Goal: Task Accomplishment & Management: Use online tool/utility

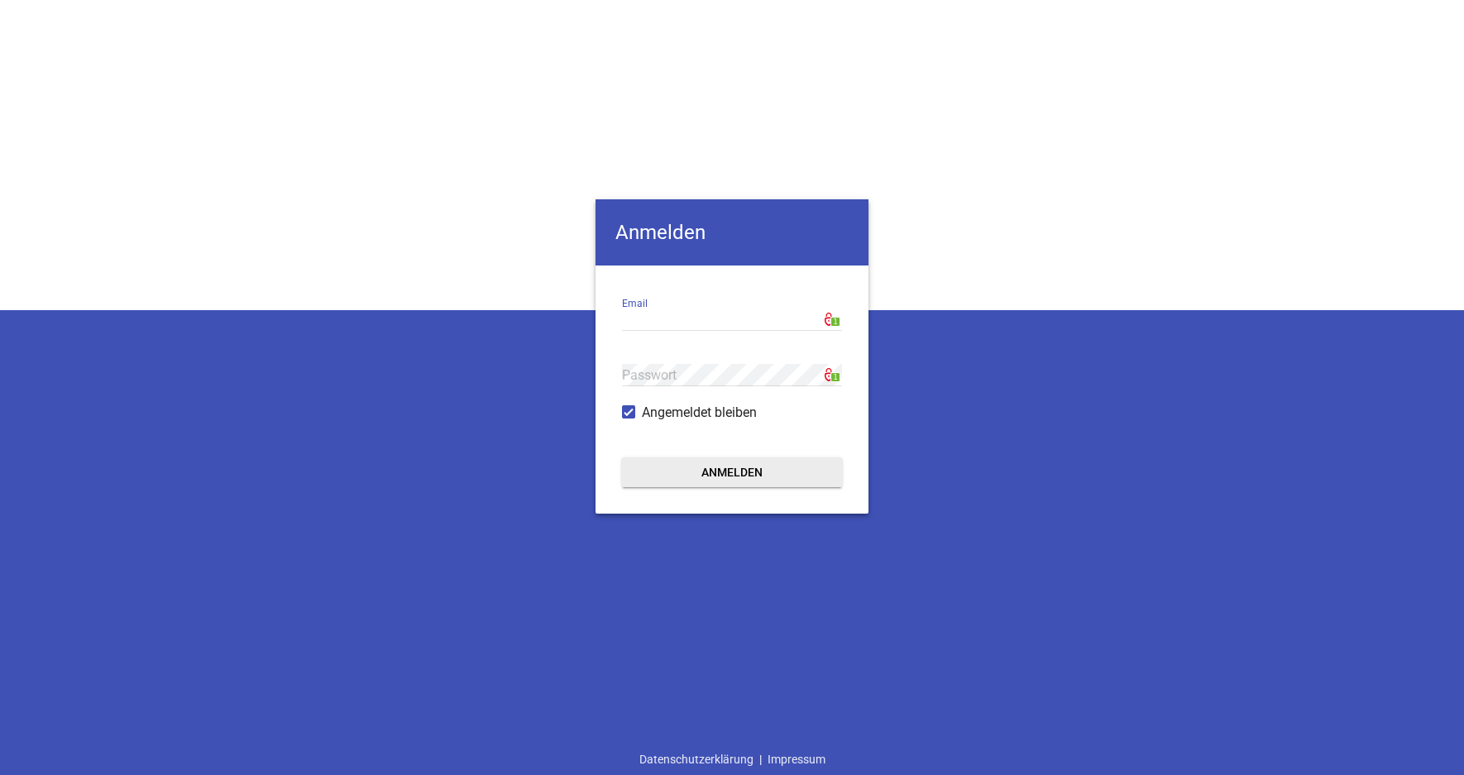
type input "[EMAIL_ADDRESS][DOMAIN_NAME]"
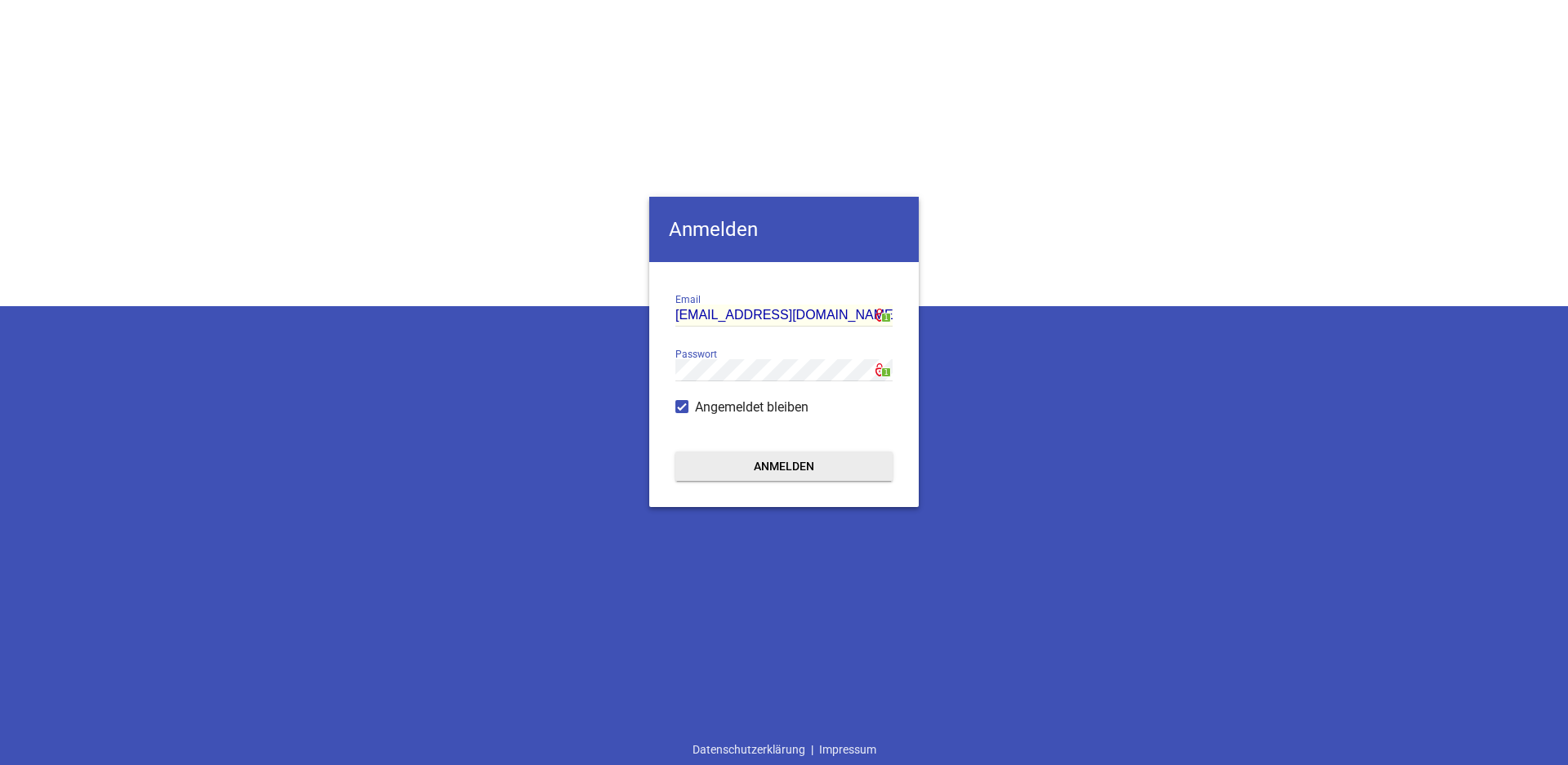
click at [824, 465] on button "Anmelden" at bounding box center [784, 466] width 217 height 30
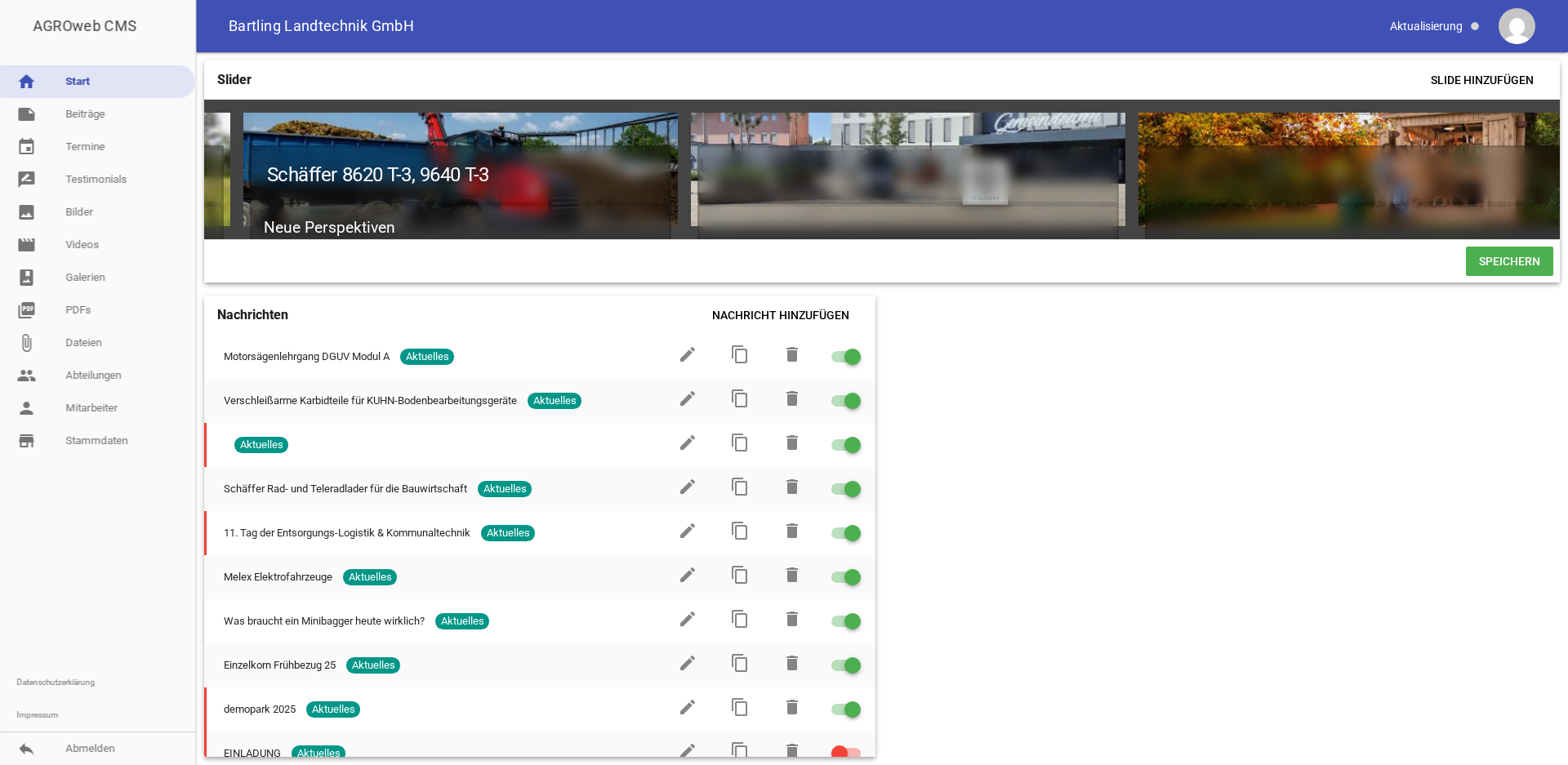
scroll to position [0, 4924]
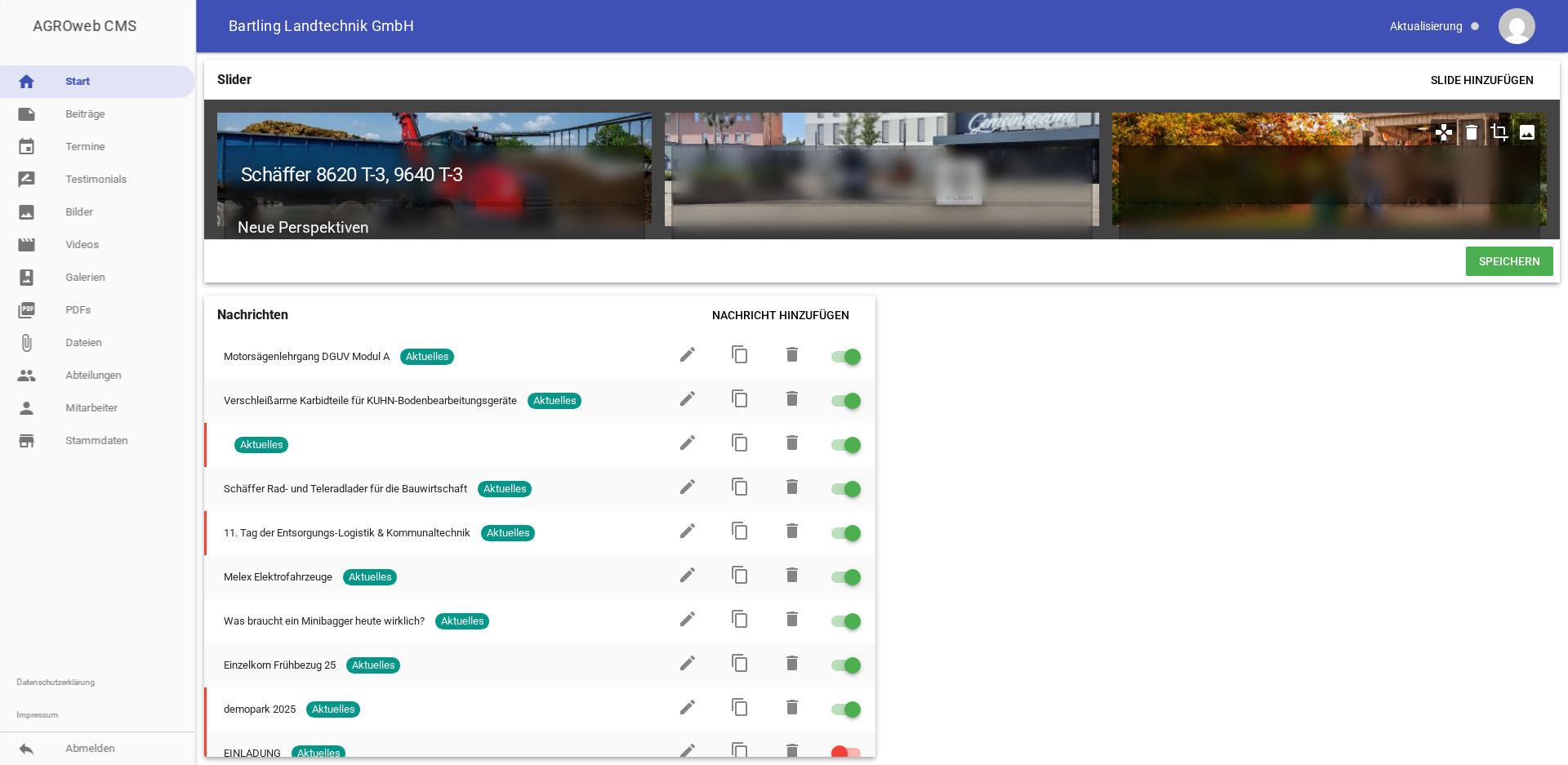
click at [1224, 160] on h1 at bounding box center [1329, 175] width 422 height 59
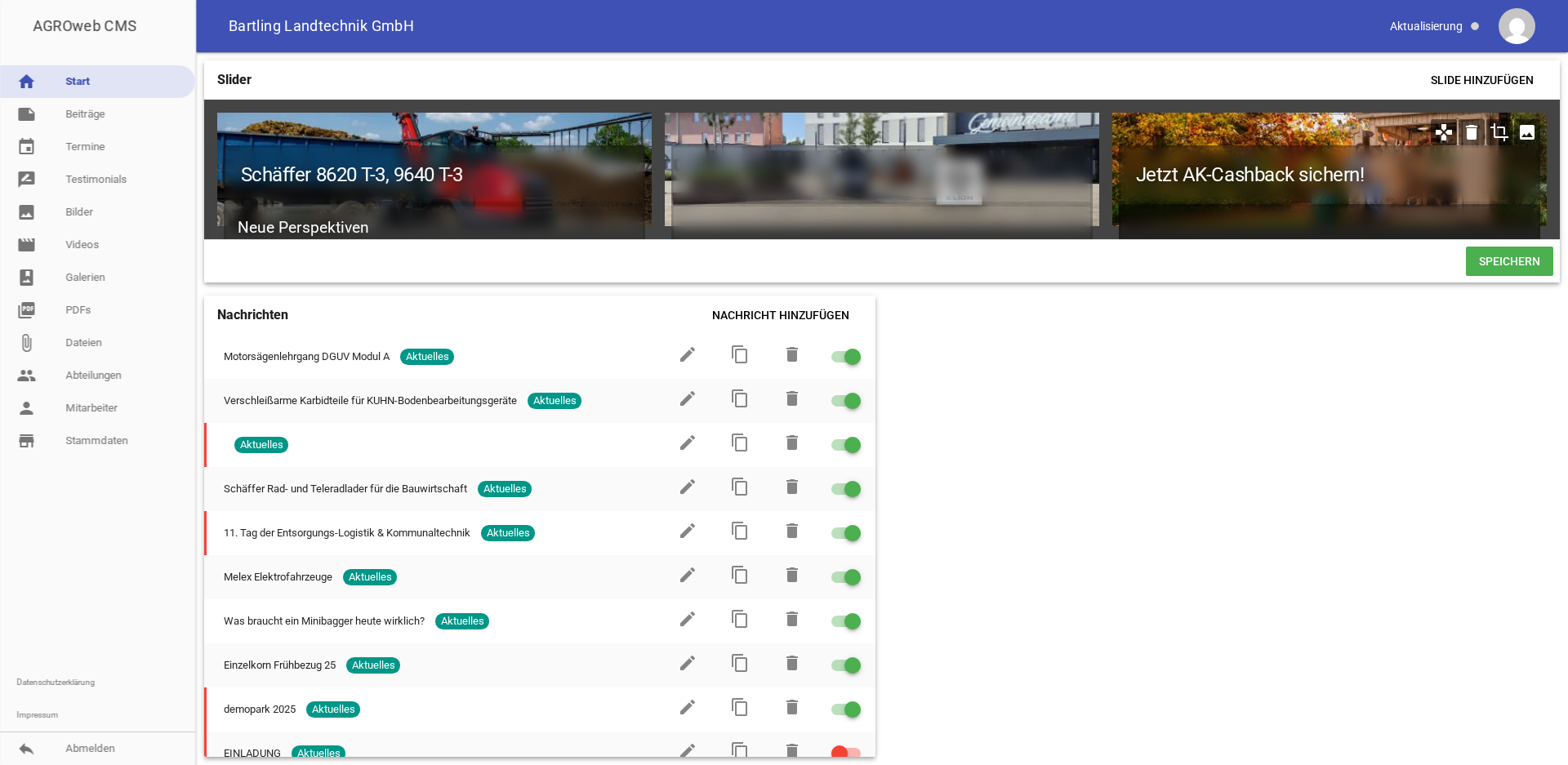
click at [1181, 205] on h2 at bounding box center [1329, 228] width 422 height 48
paste h2
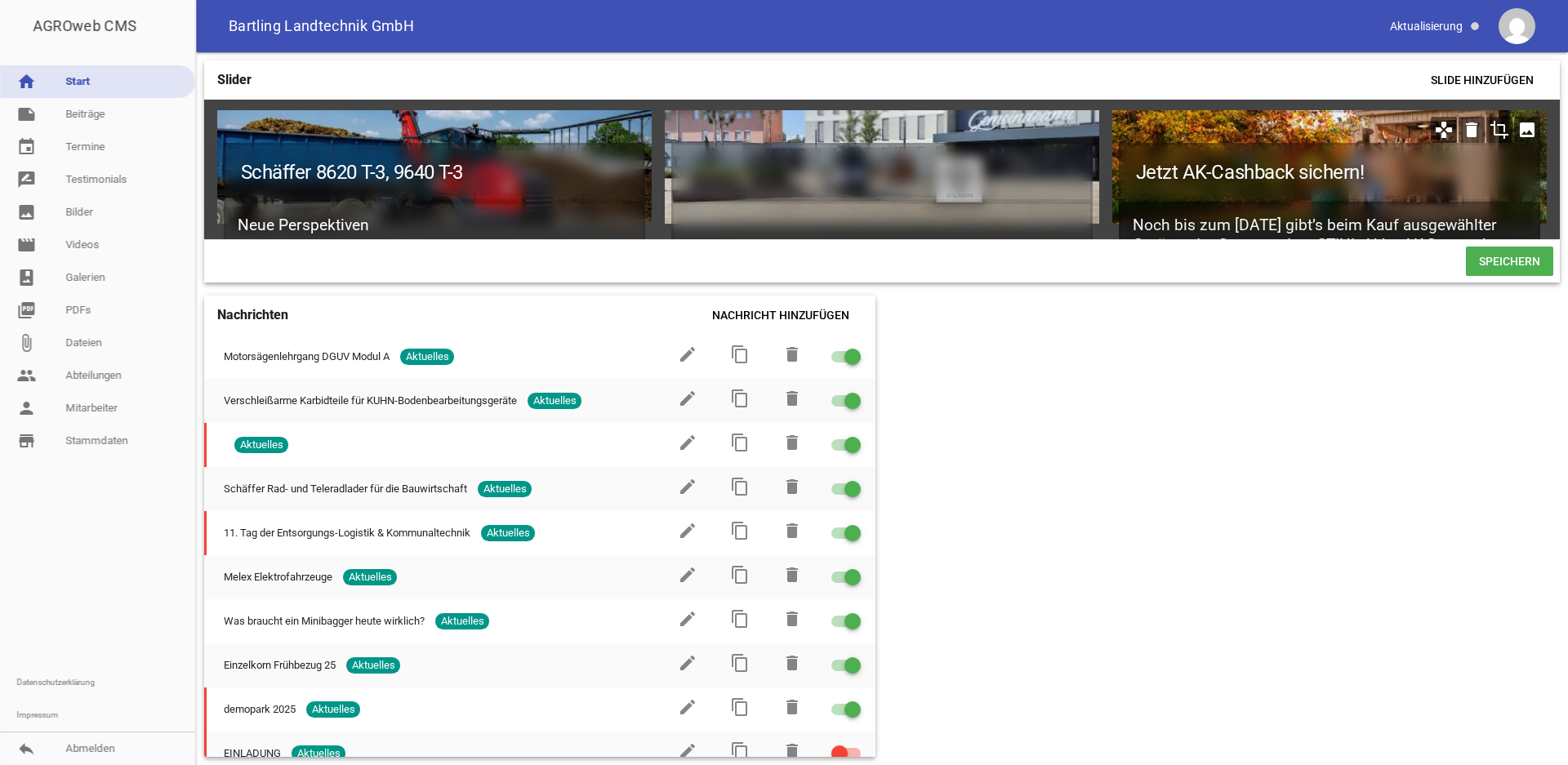
click at [1202, 201] on h2 "Noch bis zum [DATE] gibt’s beim Kauf ausgewählter Geräte oder Sets aus dem STIH…" at bounding box center [1329, 245] width 422 height 88
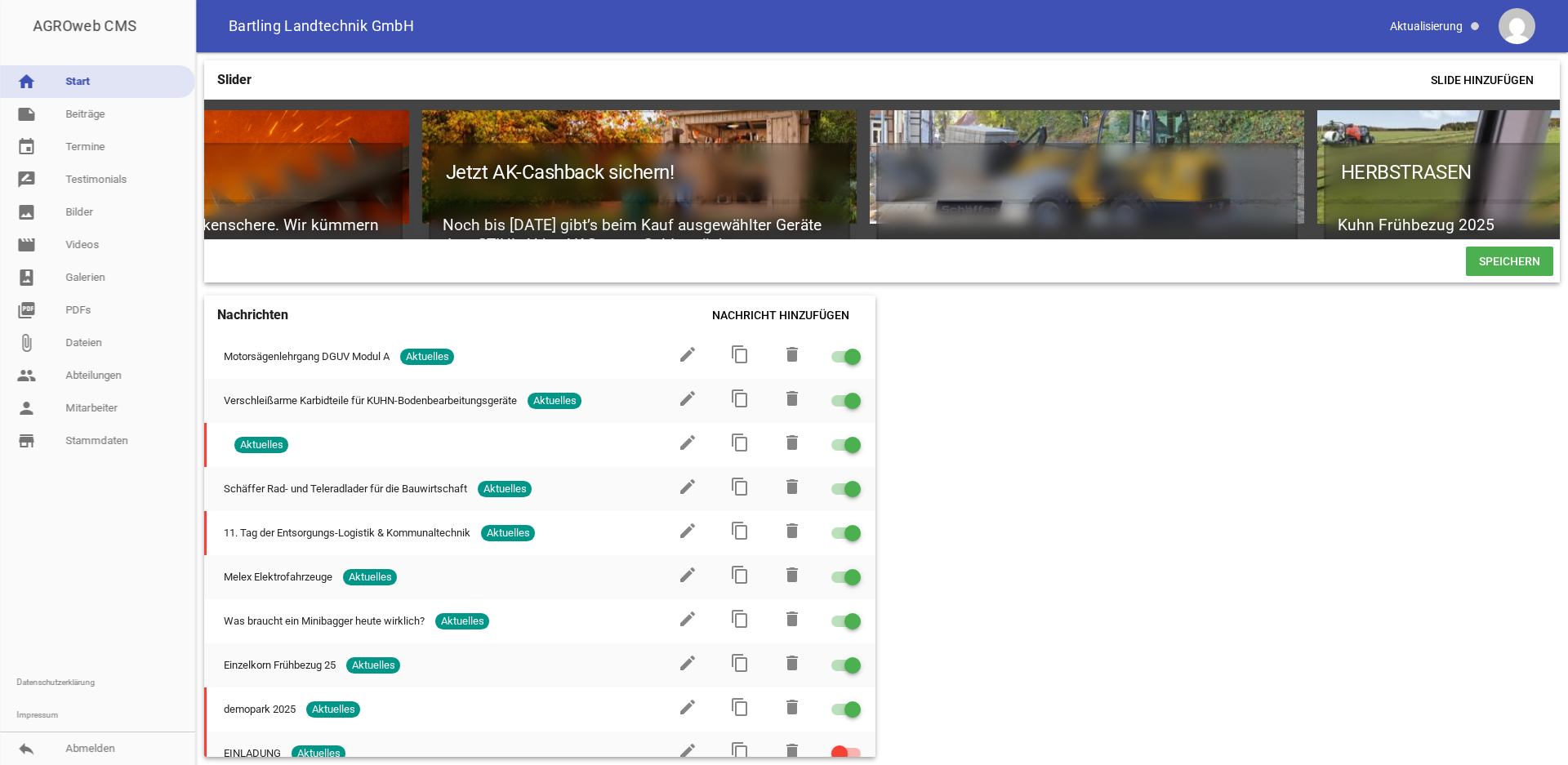
scroll to position [2, 2484]
click at [1445, 276] on span "Speichern" at bounding box center [1510, 262] width 88 height 30
click at [1445, 271] on span "Speichern" at bounding box center [1510, 262] width 88 height 30
